Goal: Transaction & Acquisition: Purchase product/service

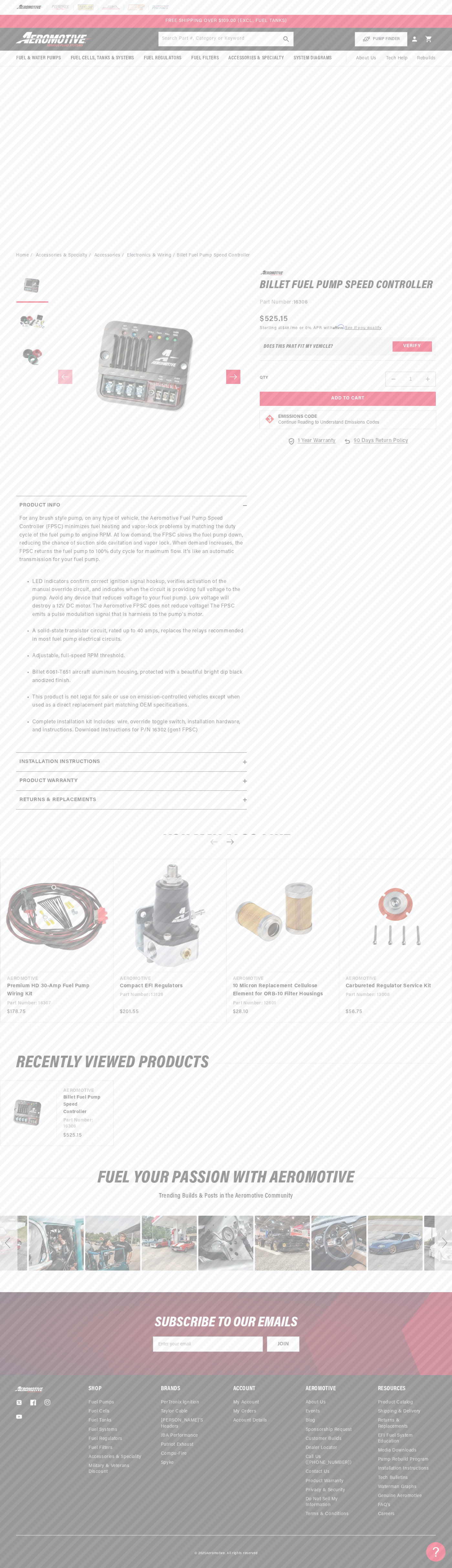
click at [258, 15] on div "FREE SHIPPING OVER $109.00 (EXCL. FUEL TANKS)" at bounding box center [226, 21] width 452 height 13
click at [437, 805] on section "0.0 star rating Write a review Billet Fuel Pump Speed Controller Billet Fuel Pu…" at bounding box center [226, 542] width 452 height 556
click at [356, 1567] on html "Skip to content Your cart Your cart is empty Loading... You may also like Subto…" at bounding box center [226, 784] width 452 height 1568
click at [18, 637] on div "For any brush style pump, on any type of vehicle, the Aeromotive Fuel Pump Spee…" at bounding box center [132, 628] width 230 height 228
